Goal: Information Seeking & Learning: Check status

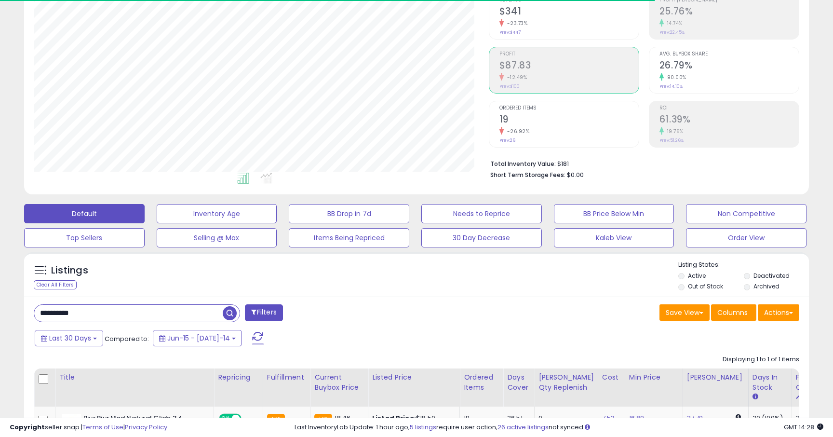
scroll to position [0, 107]
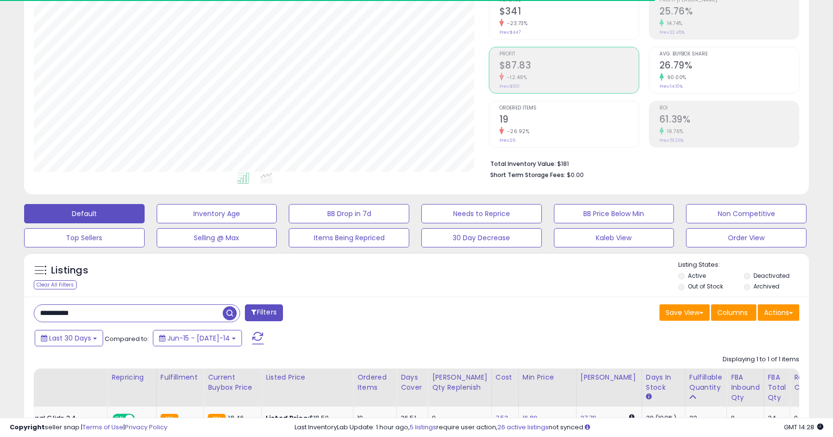
click at [100, 309] on input "**********" at bounding box center [128, 313] width 188 height 17
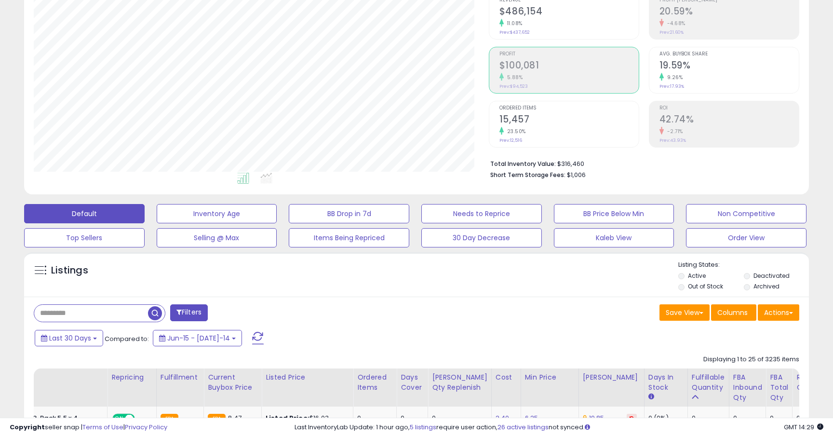
scroll to position [0, 0]
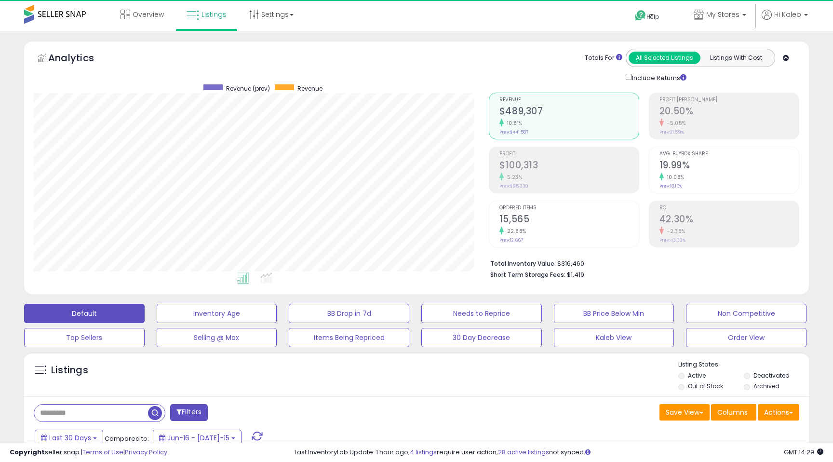
scroll to position [198, 455]
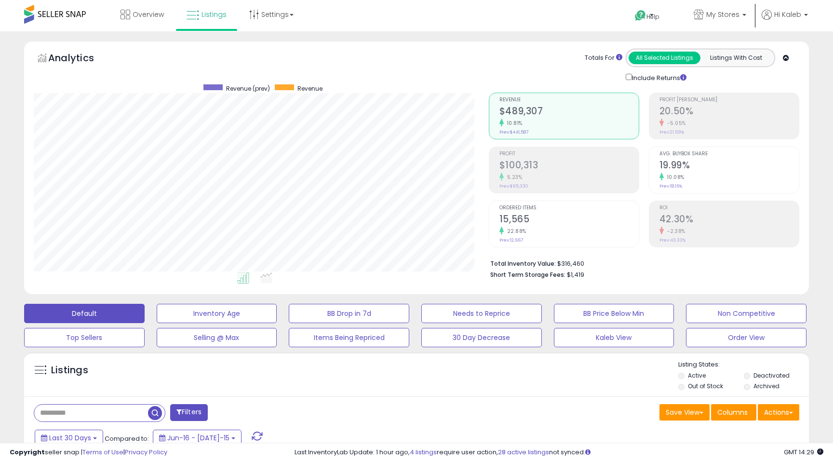
click at [515, 167] on h2 "$100,313" at bounding box center [568, 166] width 139 height 13
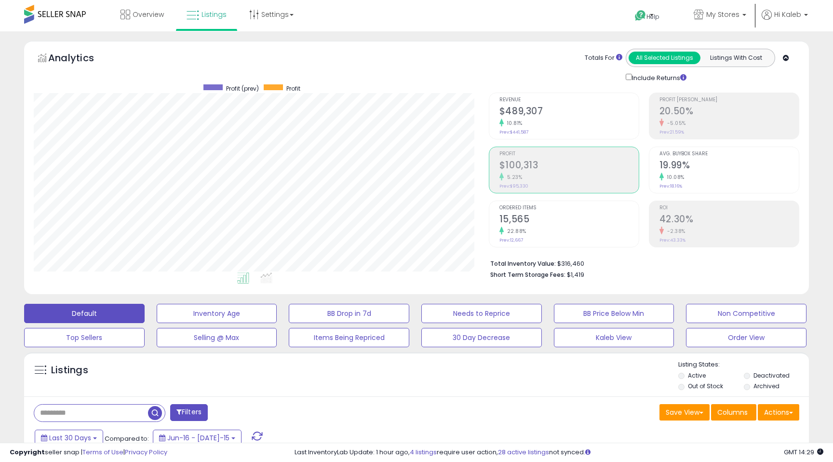
click at [521, 231] on small "22.88%" at bounding box center [515, 231] width 23 height 7
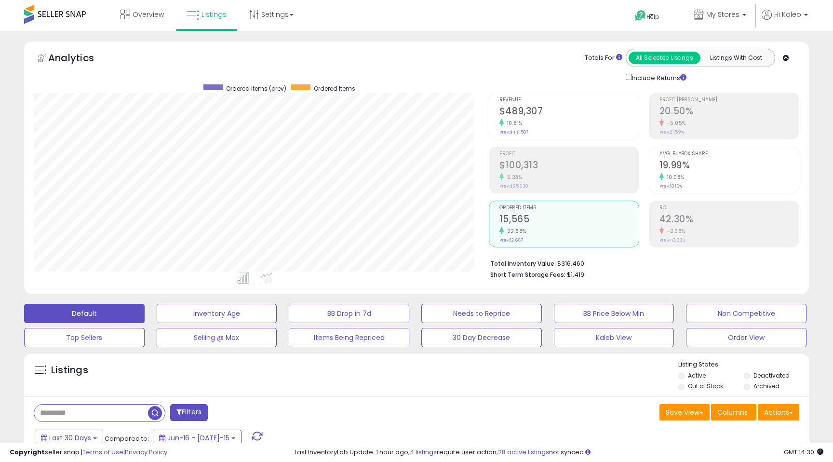
click at [512, 183] on small "Prev: $95,330" at bounding box center [513, 186] width 29 height 6
